Goal: Information Seeking & Learning: Learn about a topic

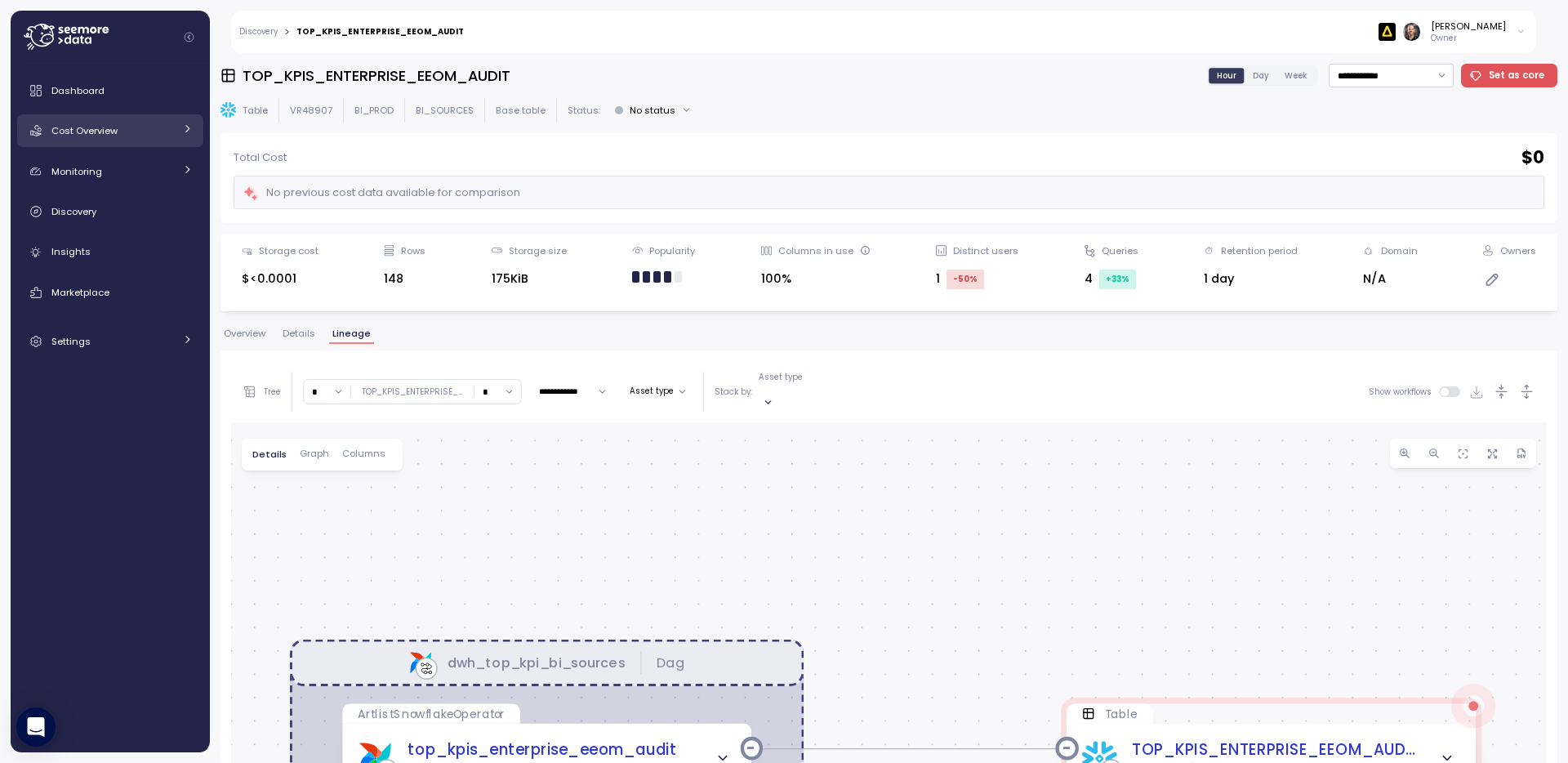
click at [88, 134] on span "Cost Overview" at bounding box center [84, 131] width 66 height 13
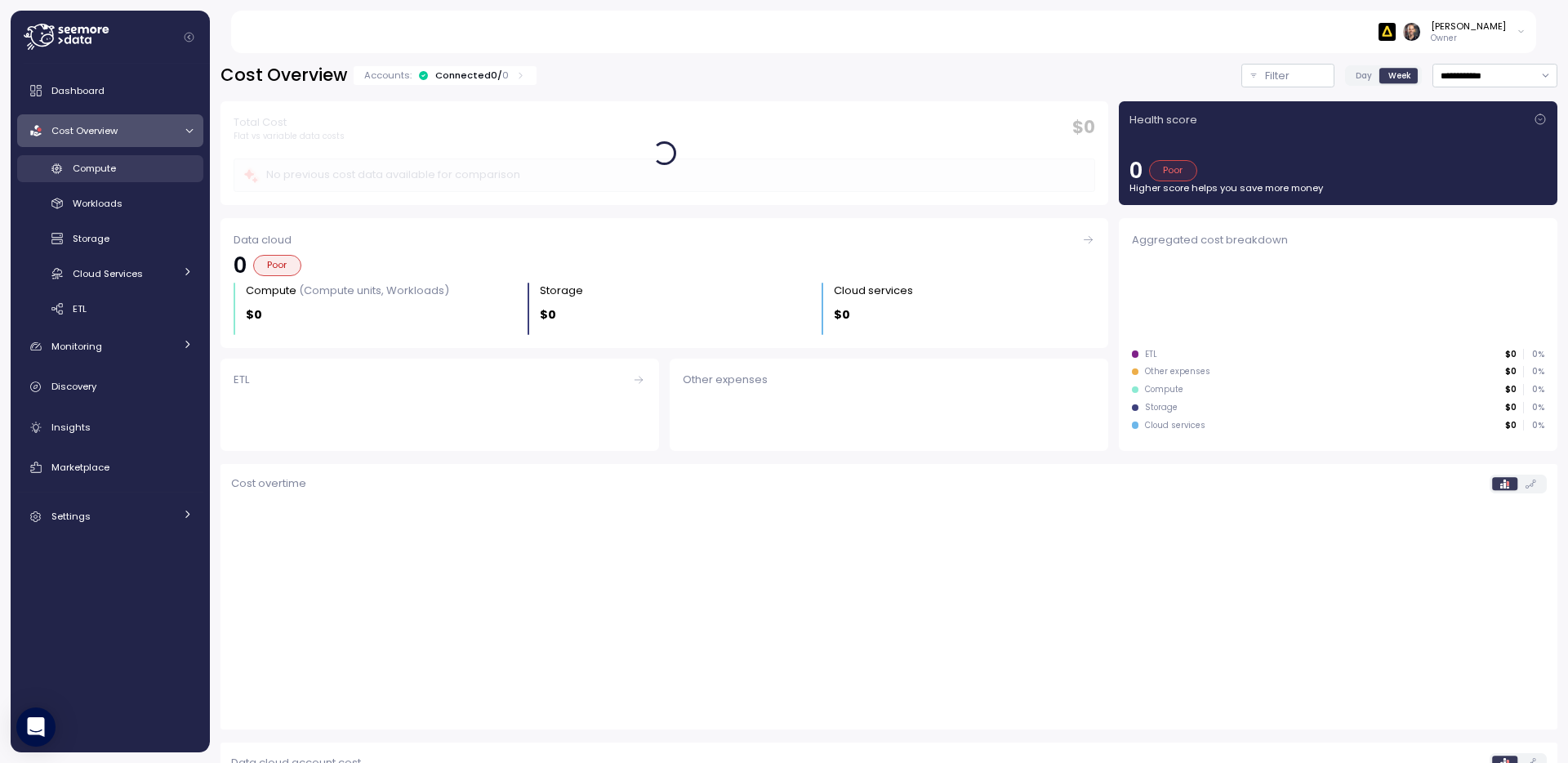
click at [99, 170] on span "Compute" at bounding box center [94, 168] width 43 height 13
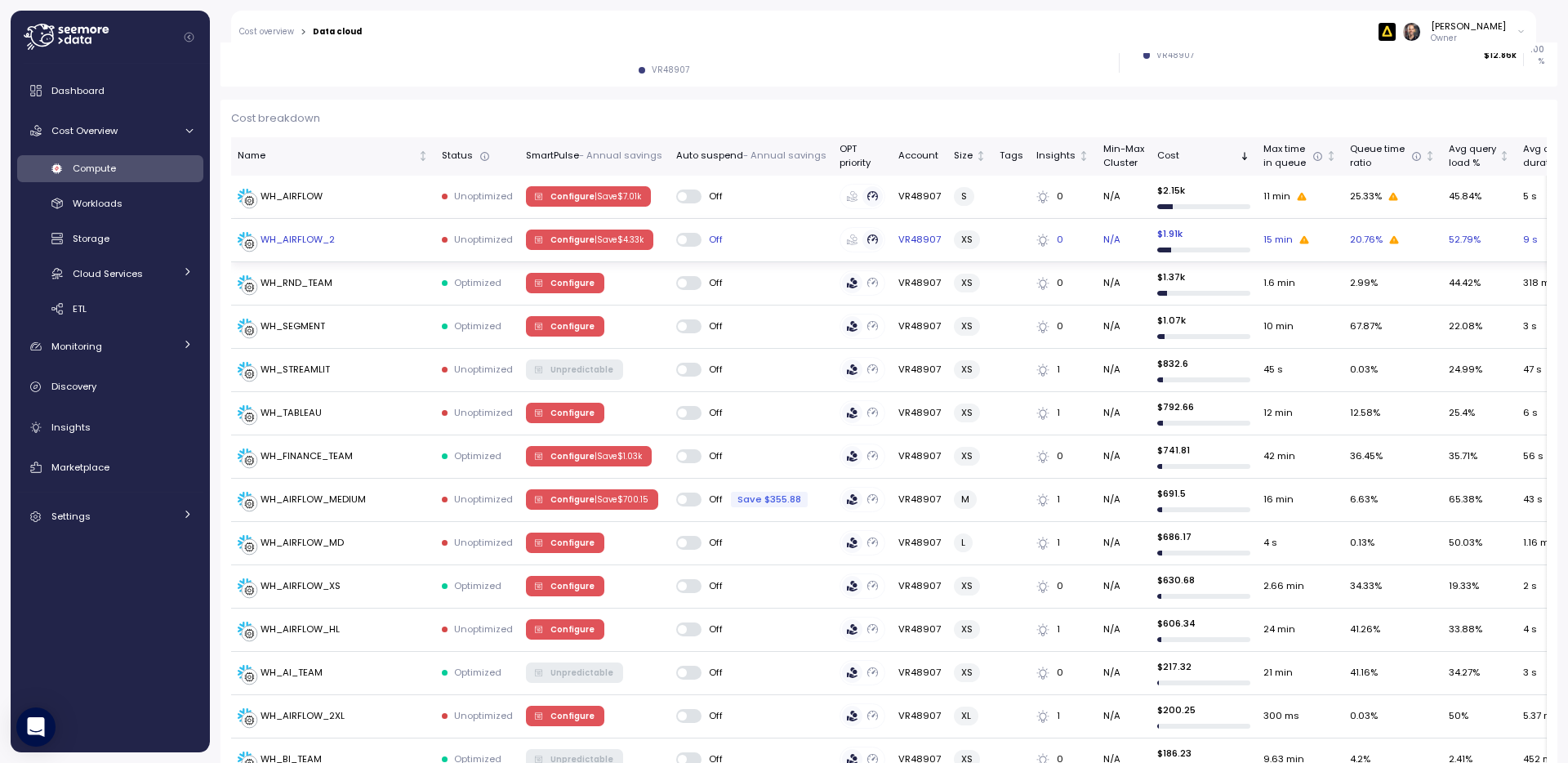
scroll to position [443, 0]
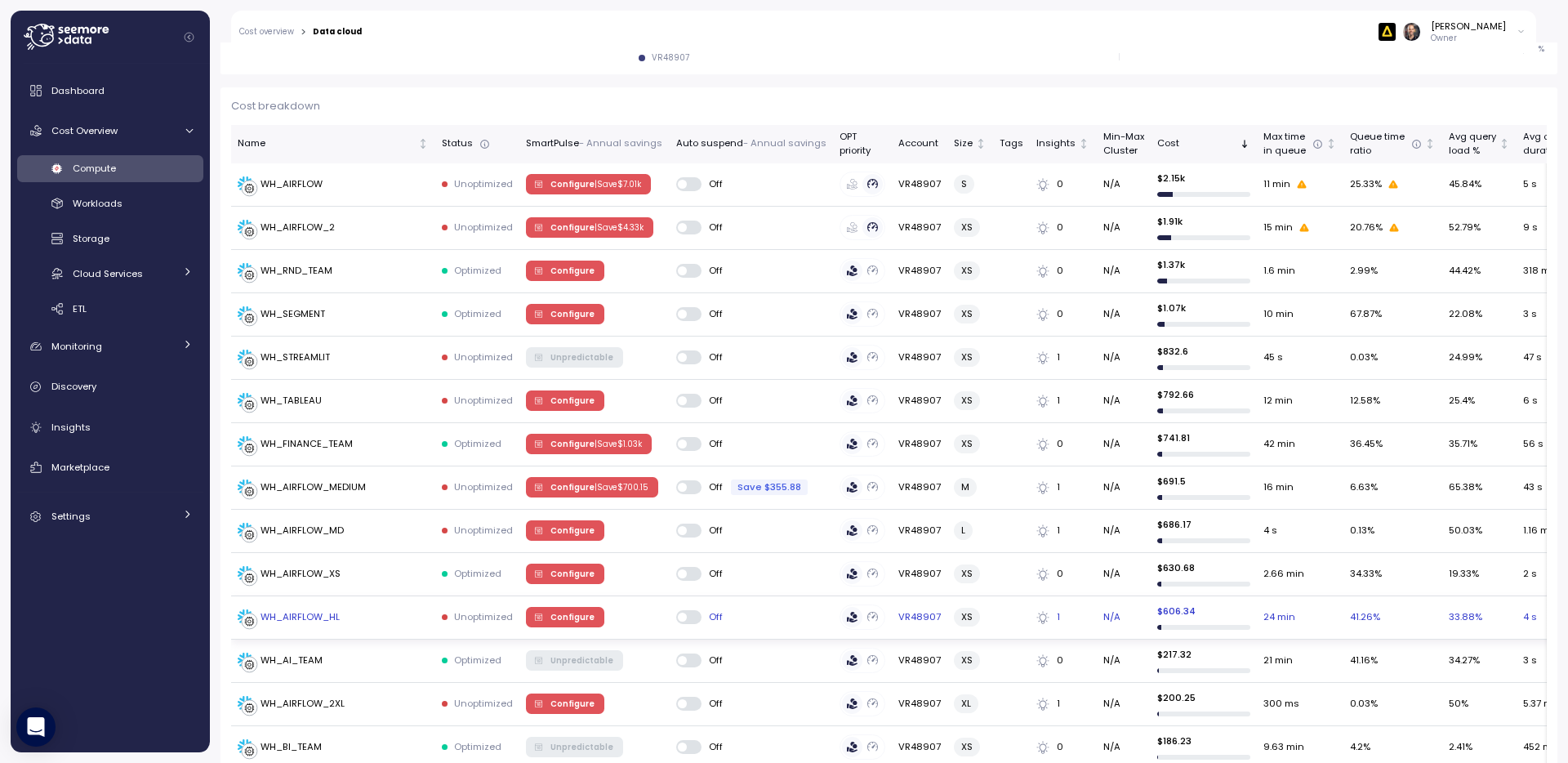
click at [312, 619] on div "WH_AIRFLOW_HL" at bounding box center [300, 618] width 79 height 15
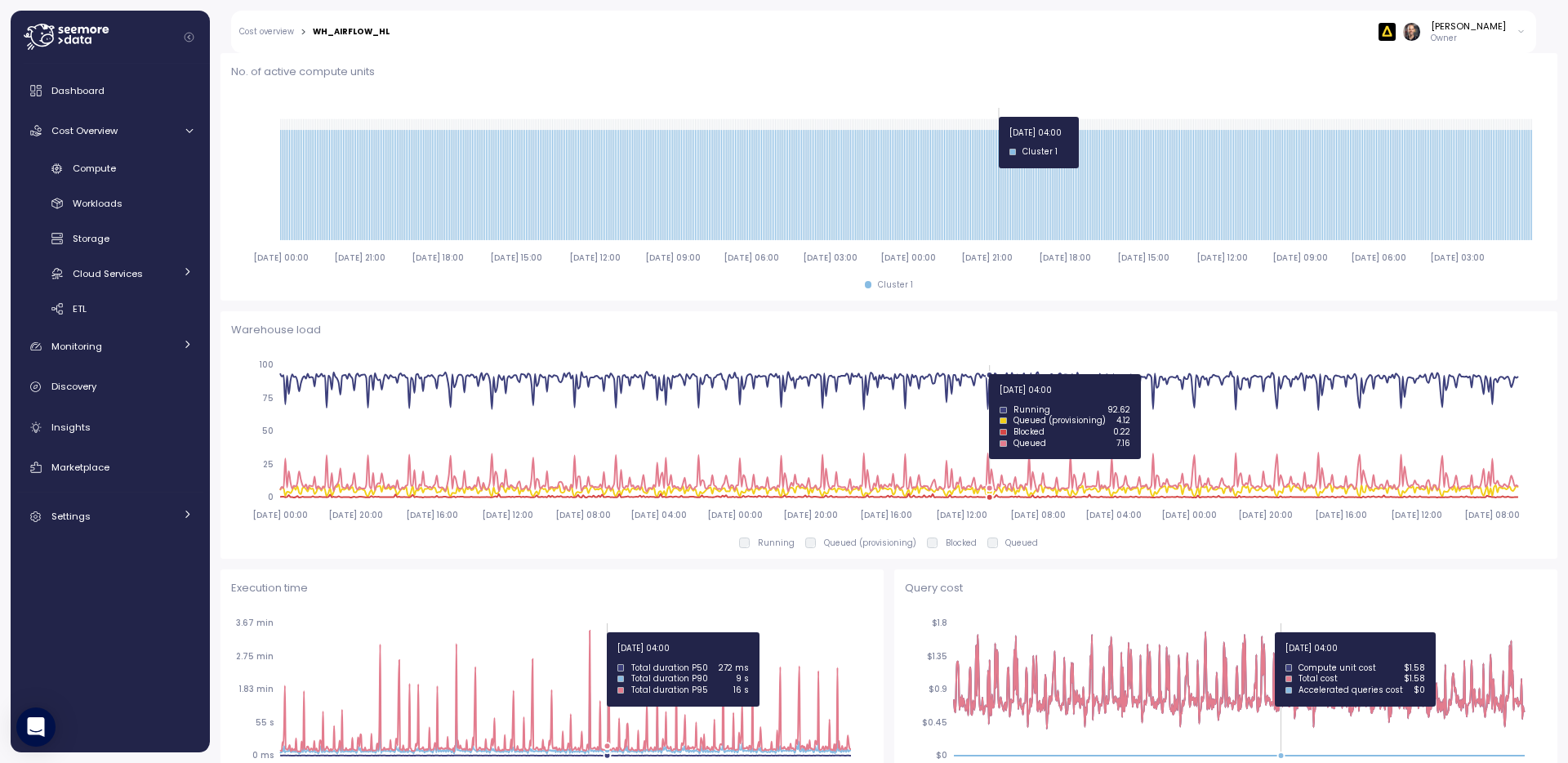
scroll to position [618, 0]
